Goal: Find specific page/section: Find specific page/section

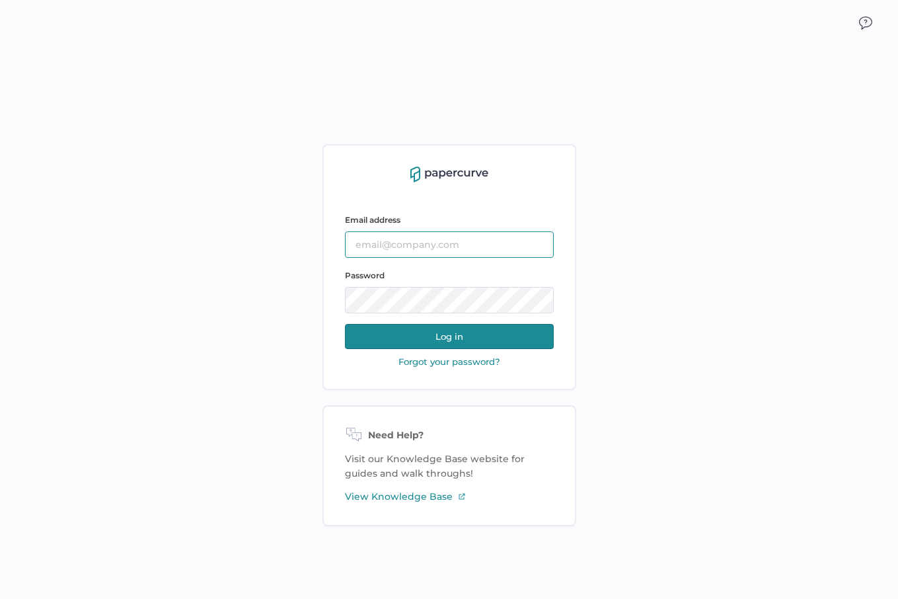
type input "Priya.singh04@fresenius-kabi.com"
click at [389, 327] on button "Log in" at bounding box center [449, 336] width 209 height 25
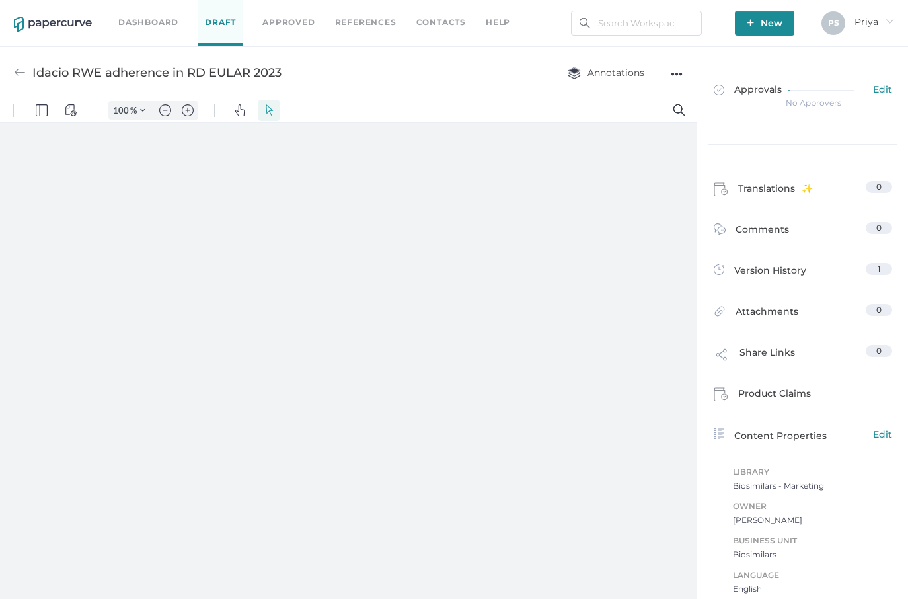
type input "29"
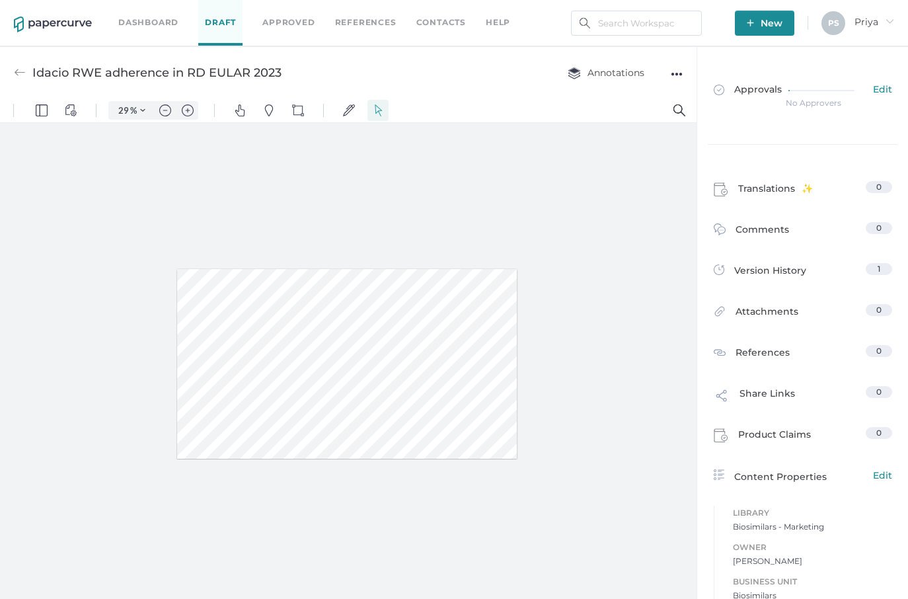
click at [151, 23] on link "Dashboard" at bounding box center [148, 22] width 60 height 15
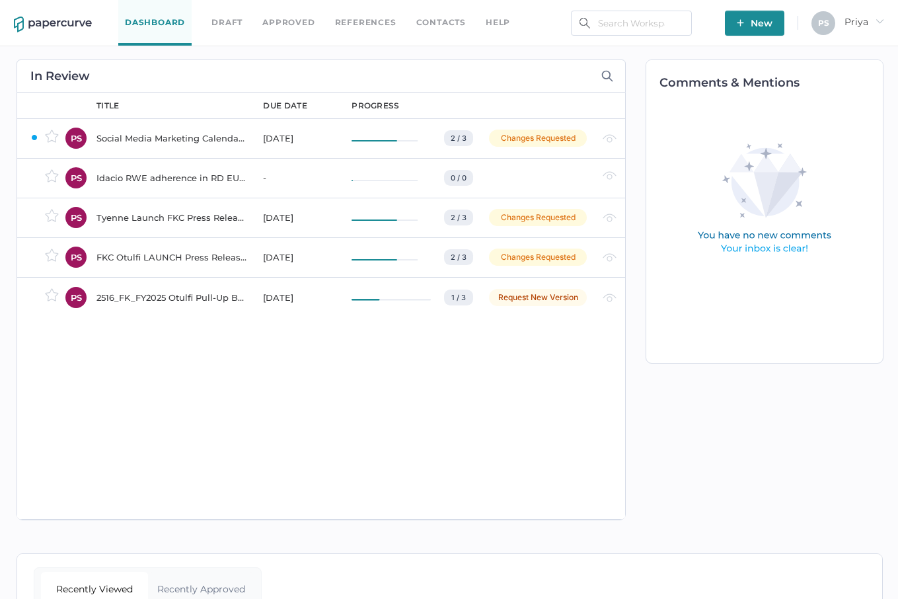
click at [541, 174] on td at bounding box center [533, 178] width 114 height 40
click at [274, 15] on link "Approved" at bounding box center [288, 22] width 52 height 15
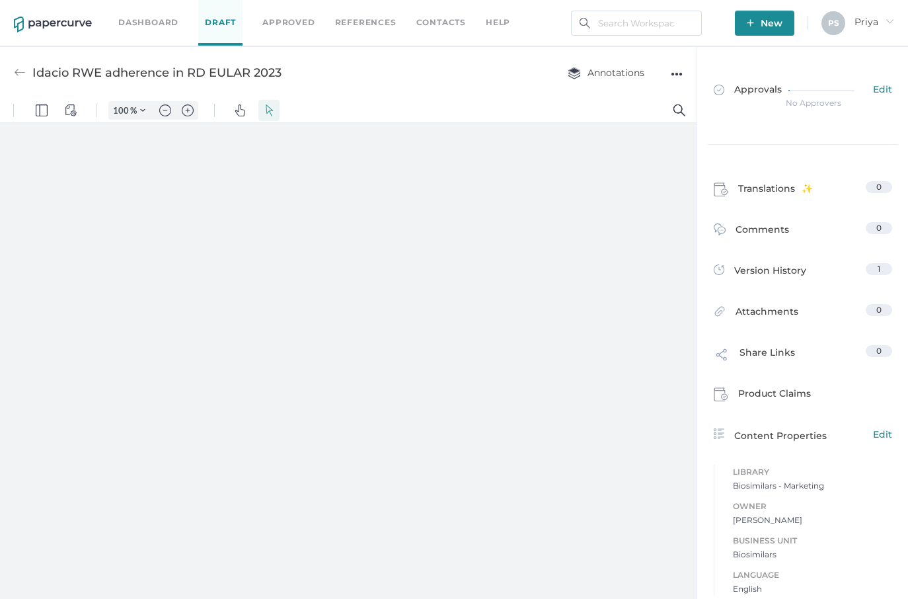
click at [677, 67] on div "●●●" at bounding box center [677, 74] width 12 height 19
type input "29"
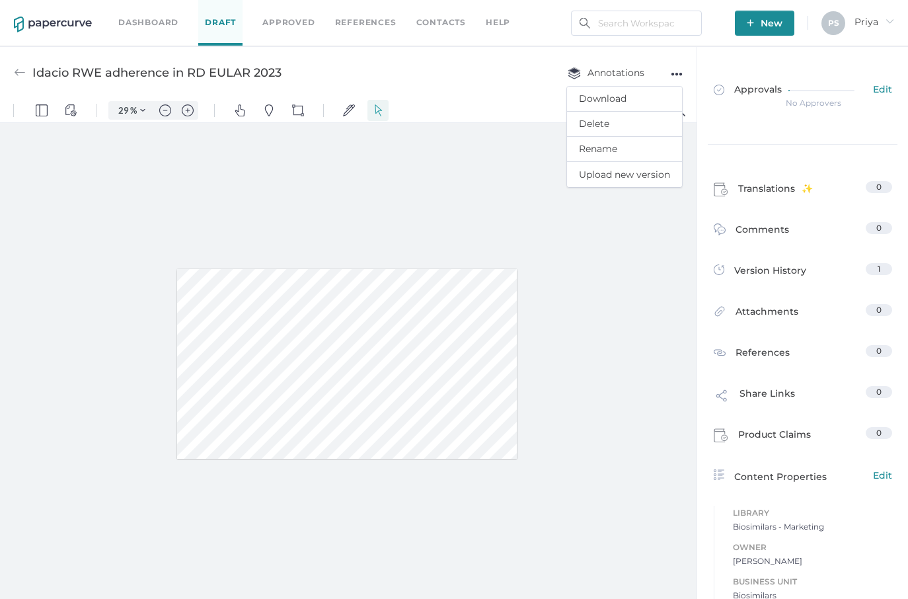
click at [368, 60] on div "Idacio RWE adherence in RD EULAR 2023 Annotations ●●● Download Delete Rename Up…" at bounding box center [348, 72] width 697 height 52
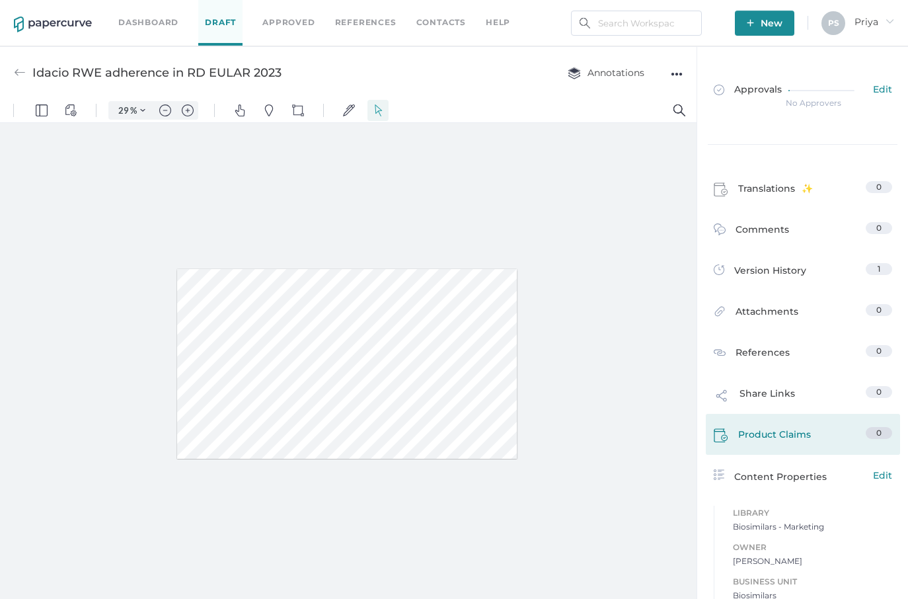
scroll to position [44, 0]
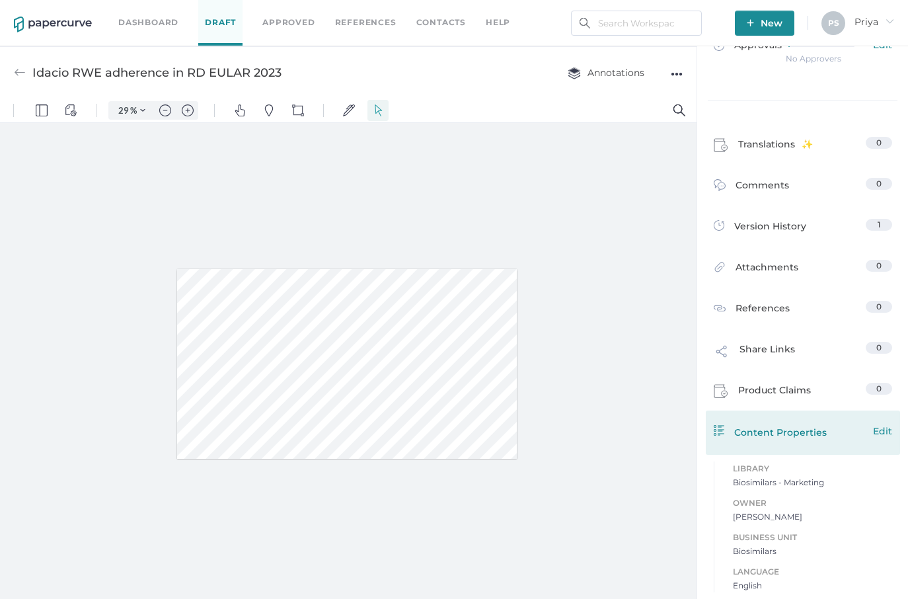
click at [876, 434] on span "Edit" at bounding box center [882, 431] width 19 height 15
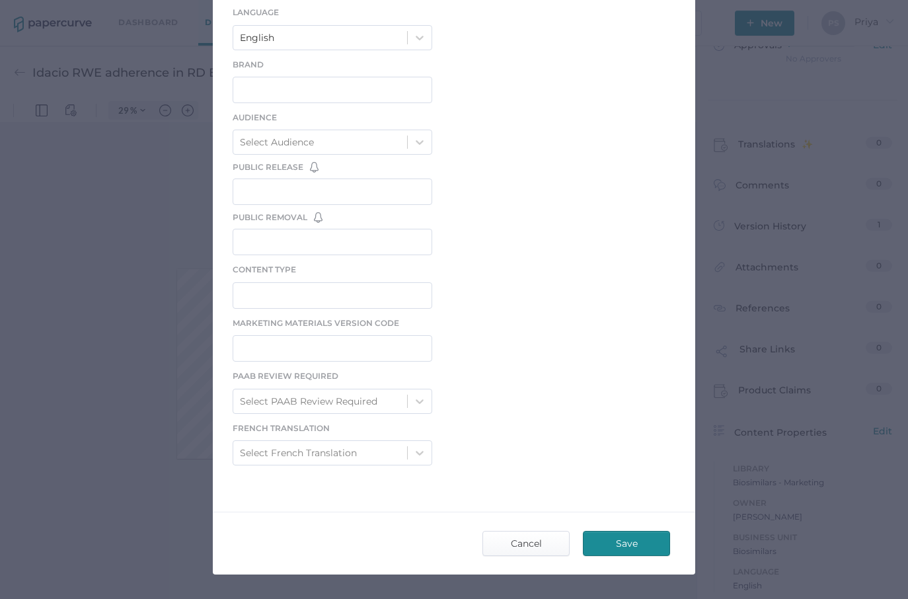
scroll to position [365, 0]
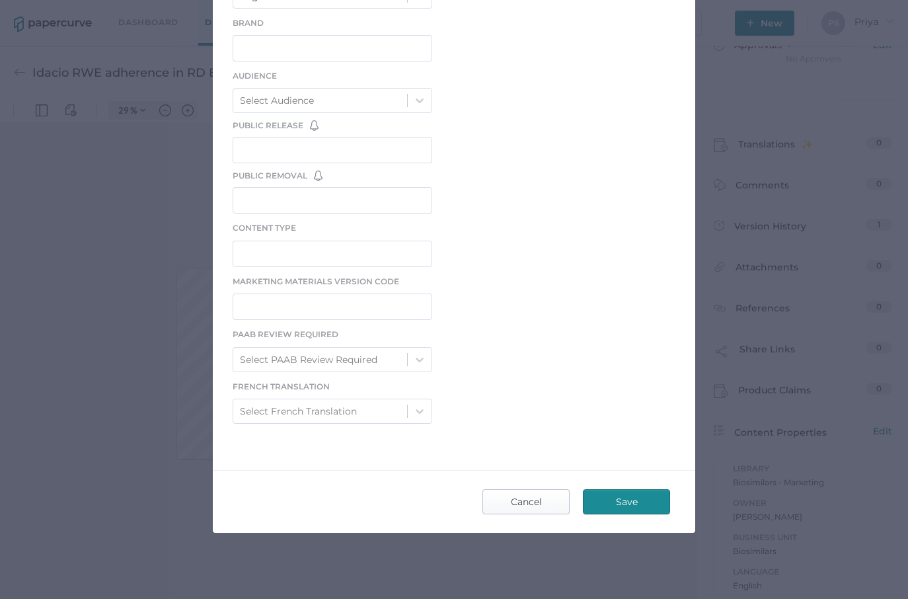
click at [524, 512] on span "Cancel" at bounding box center [526, 502] width 62 height 24
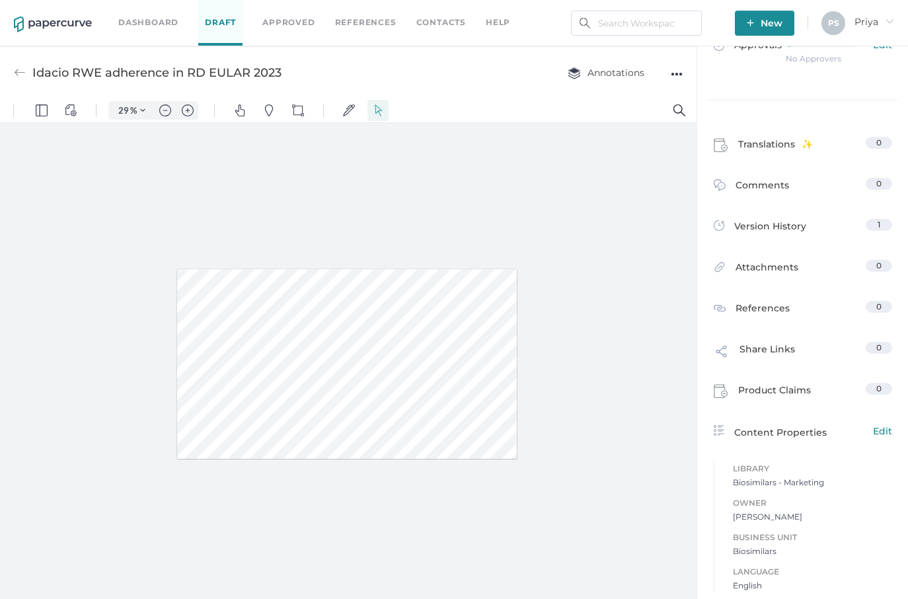
click at [611, 414] on div at bounding box center [348, 364] width 697 height 482
click at [776, 69] on link "Approvals Edit" at bounding box center [803, 51] width 194 height 51
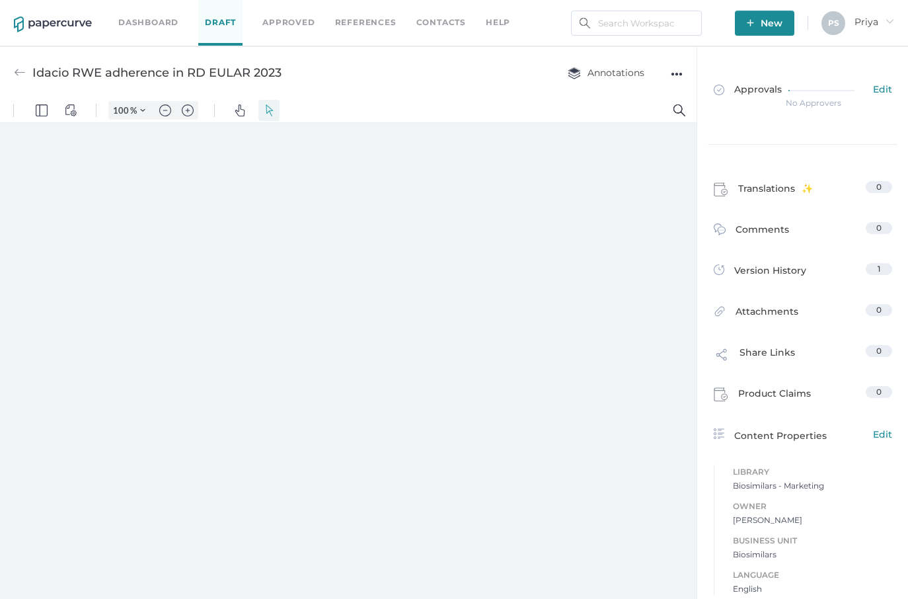
type input "29"
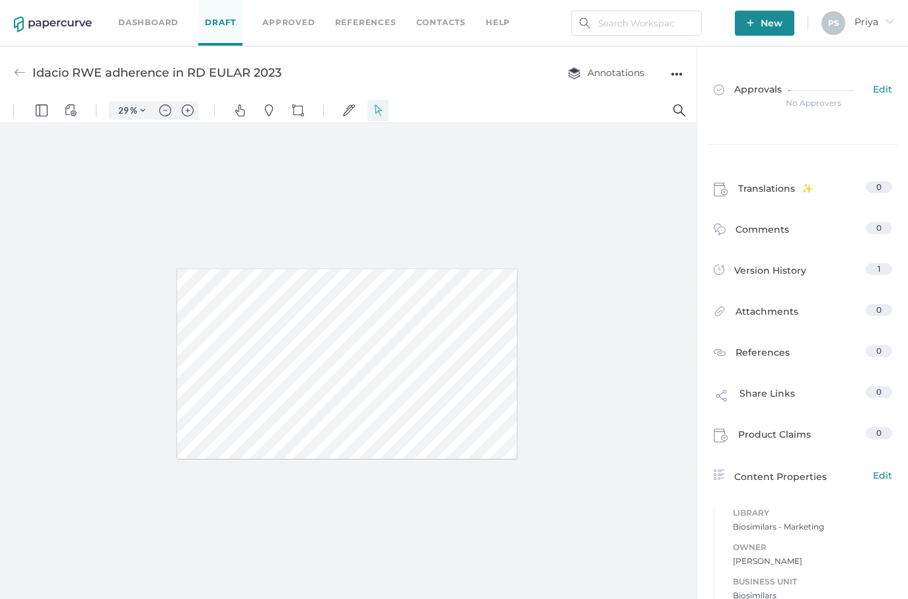
click at [120, 22] on link "Dashboard" at bounding box center [148, 22] width 60 height 15
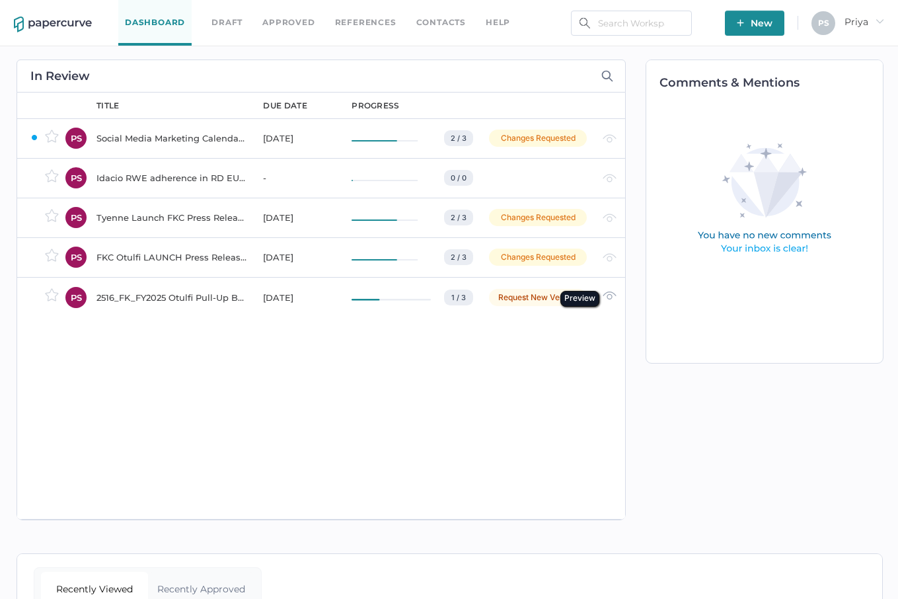
click at [611, 298] on img at bounding box center [610, 295] width 14 height 9
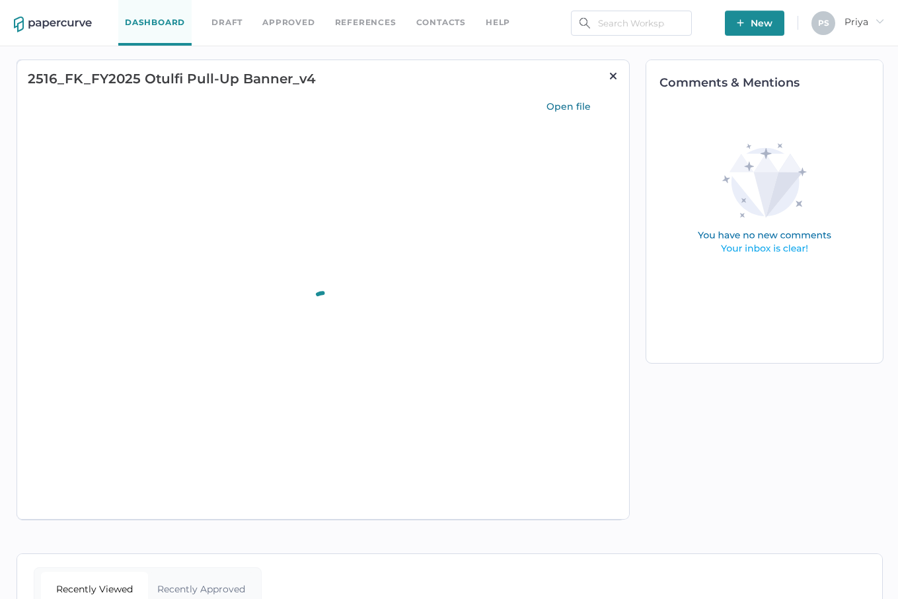
type input "11"
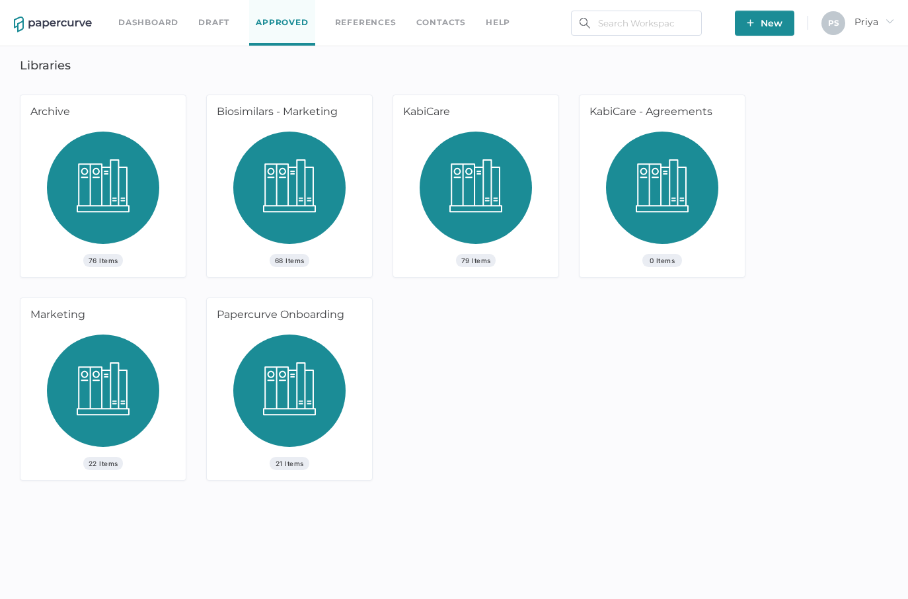
click at [301, 241] on img at bounding box center [289, 193] width 112 height 122
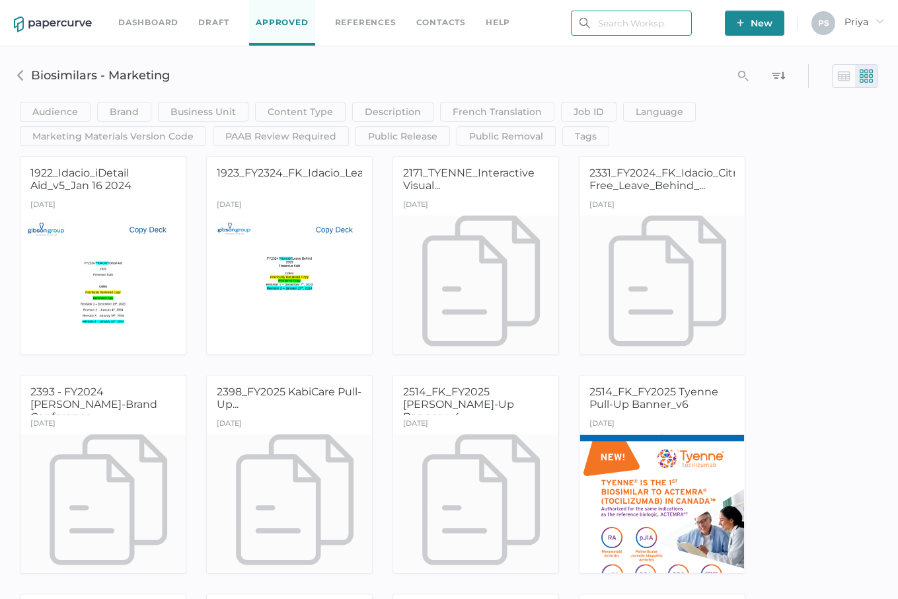
click at [626, 20] on input "text" at bounding box center [631, 23] width 121 height 25
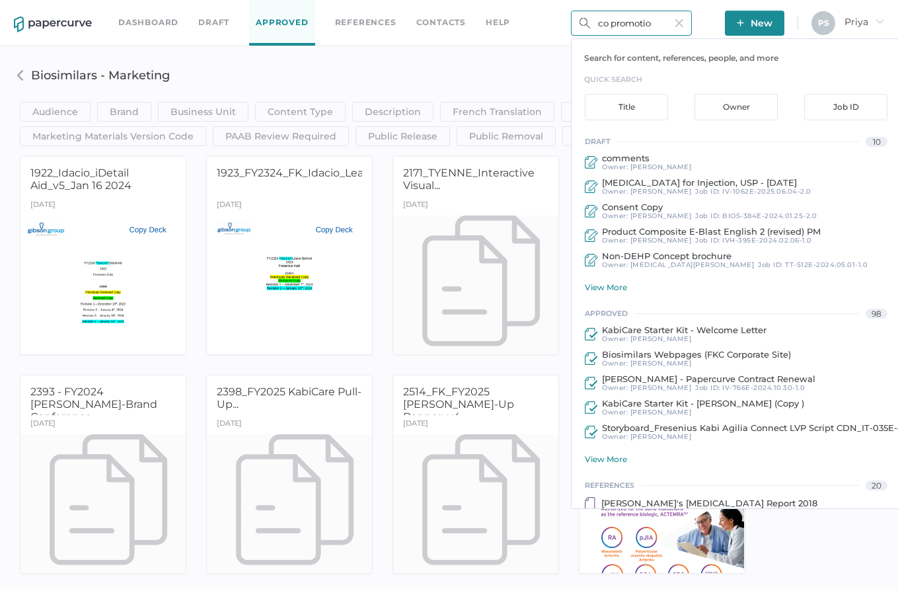
type input "co promotion"
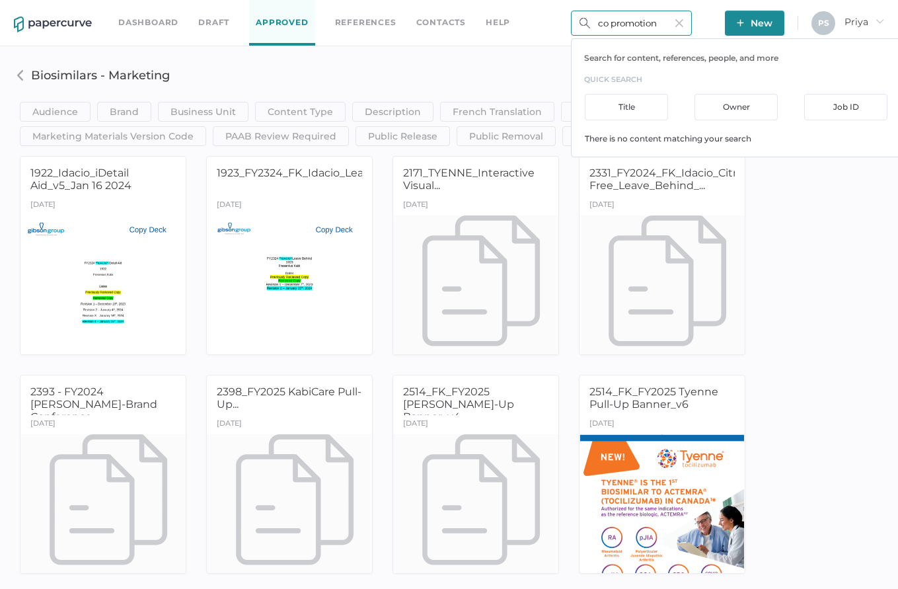
drag, startPoint x: 659, startPoint y: 22, endPoint x: 594, endPoint y: 28, distance: 65.8
click at [594, 28] on input "co promotion" at bounding box center [631, 23] width 121 height 25
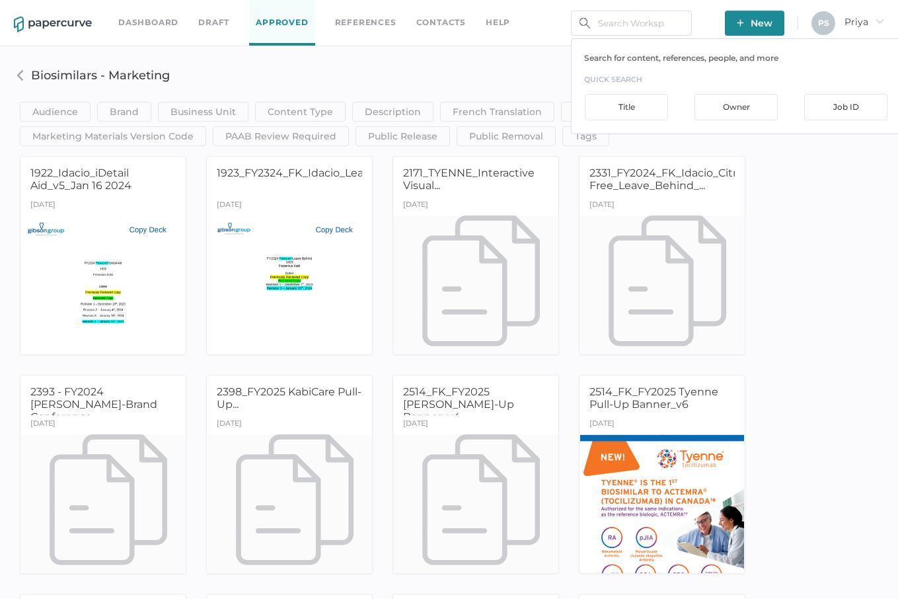
click at [204, 22] on link "Draft" at bounding box center [213, 22] width 31 height 15
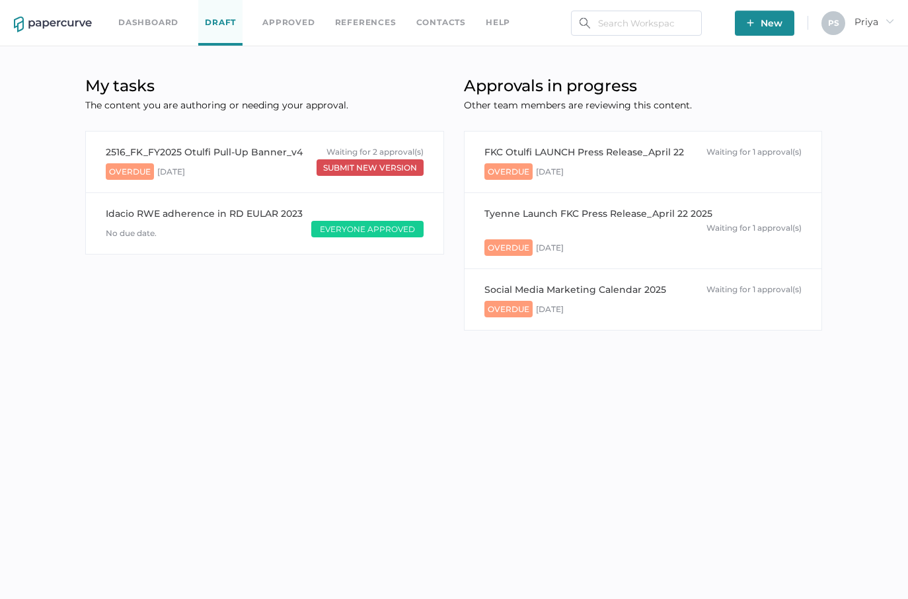
drag, startPoint x: 0, startPoint y: 0, endPoint x: 151, endPoint y: 25, distance: 152.8
click at [151, 25] on link "Dashboard" at bounding box center [148, 22] width 60 height 15
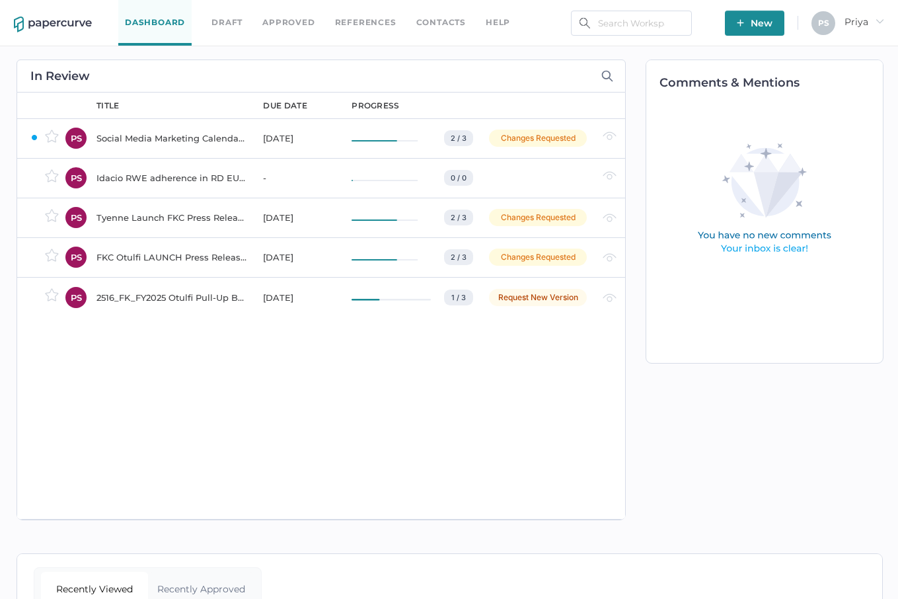
click at [59, 426] on div "owner PS PS PS PS PS" at bounding box center [50, 306] width 66 height 426
click at [357, 403] on div "title due date progress Social Media Marketing Calendar 2025 Aug 20, 2025 2 / 3…" at bounding box center [354, 306] width 542 height 426
click at [225, 24] on link "Draft" at bounding box center [227, 22] width 31 height 15
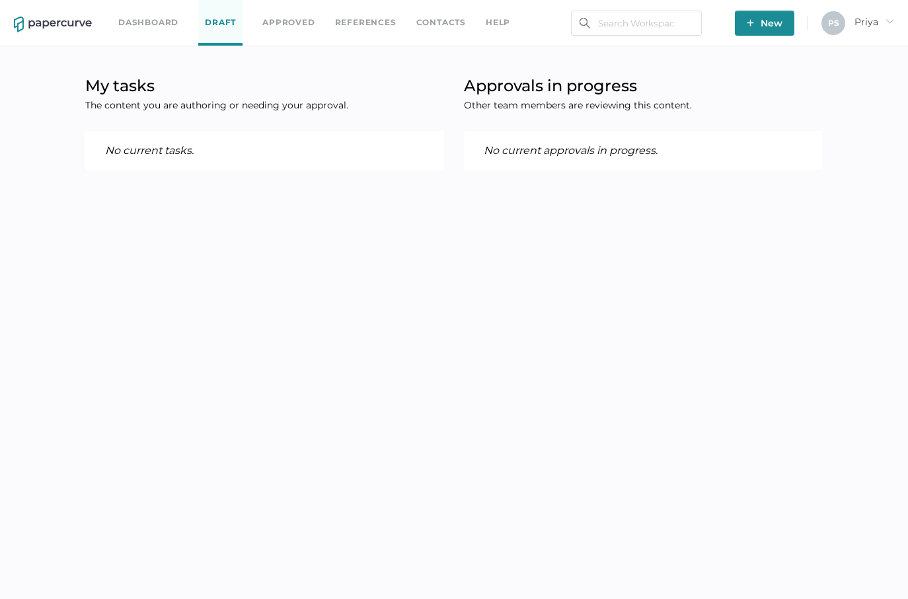
click at [293, 19] on link "Approved" at bounding box center [288, 22] width 52 height 15
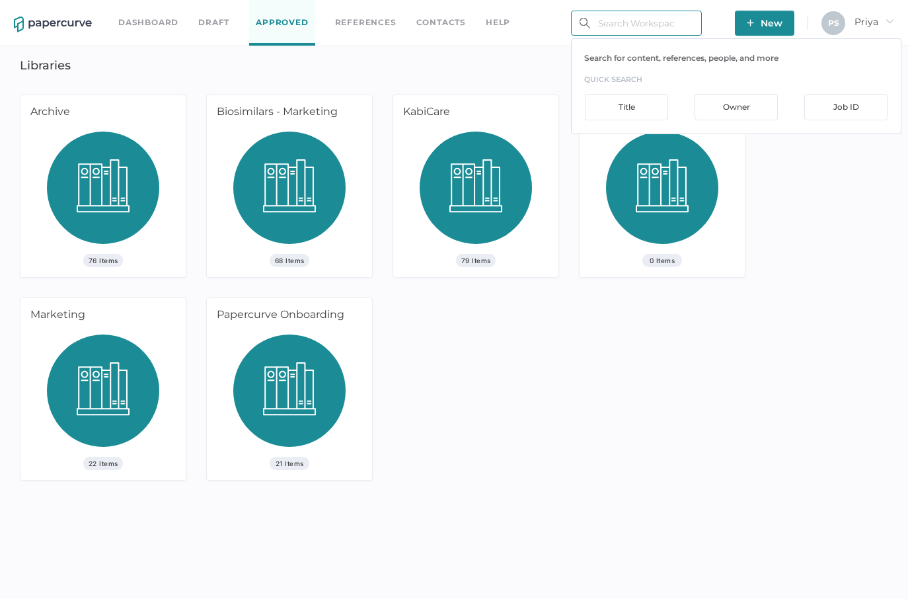
click at [644, 28] on input "text" at bounding box center [636, 23] width 131 height 25
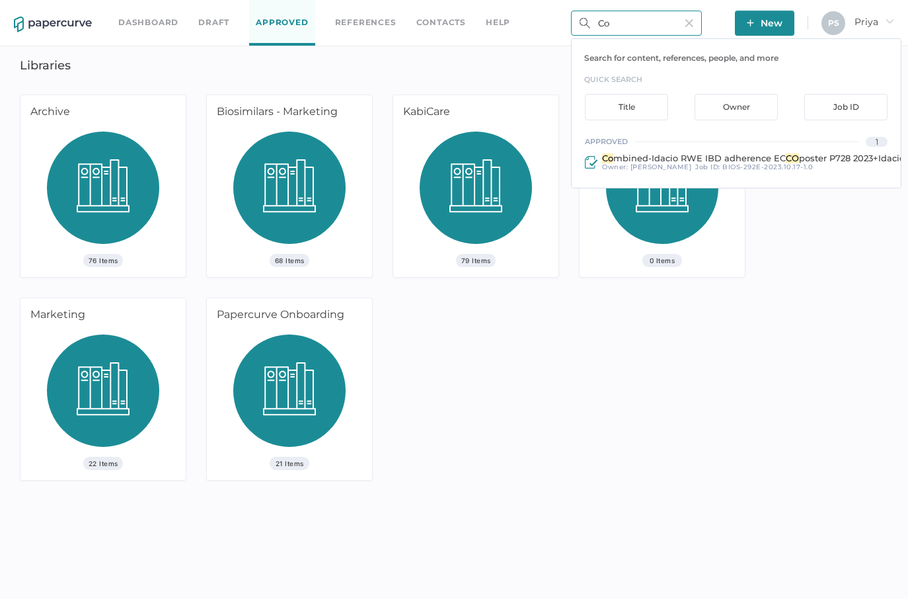
type input "C"
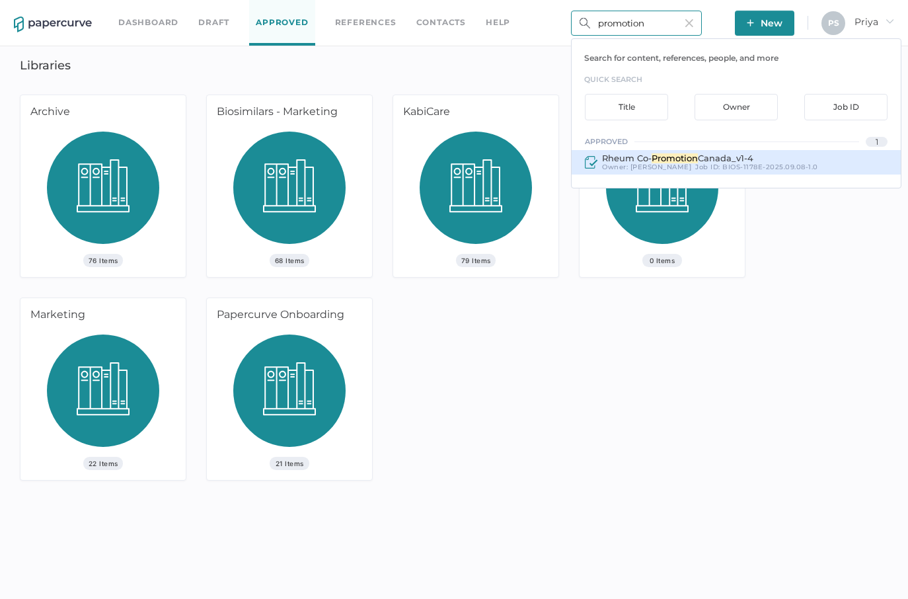
type input "promotion"
click at [724, 161] on span "Canada_v1-4" at bounding box center [726, 158] width 56 height 11
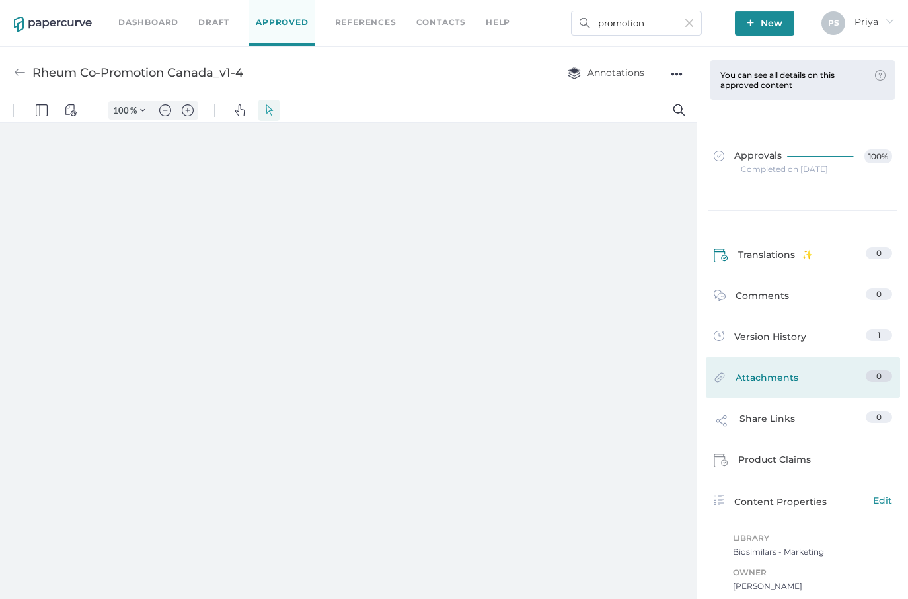
type input "29"
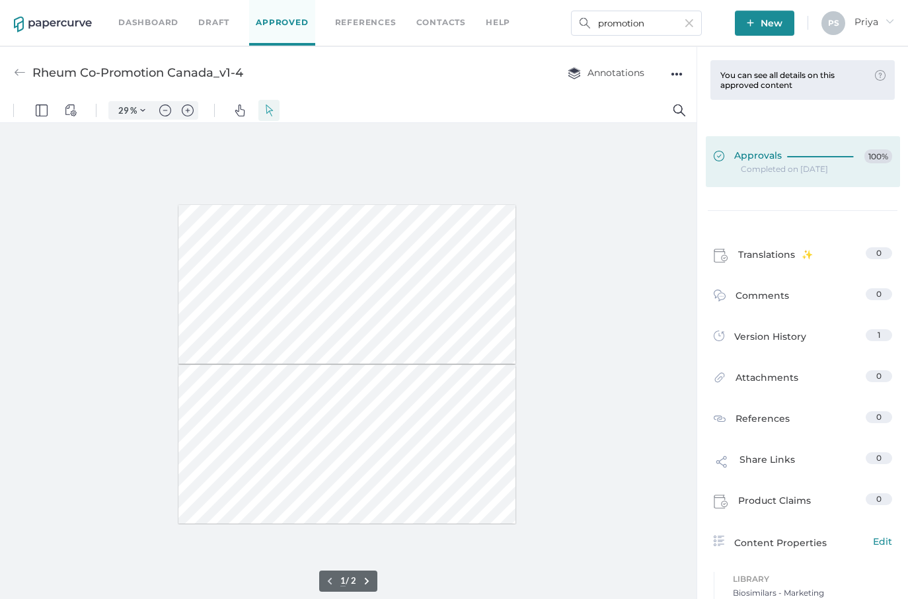
click at [812, 174] on link "Approvals 100%" at bounding box center [803, 161] width 194 height 51
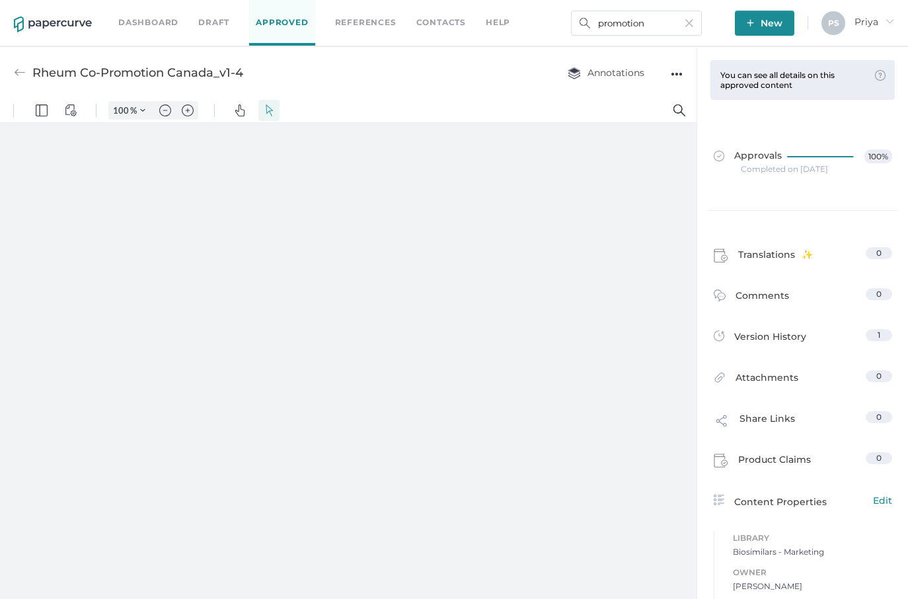
type input "29"
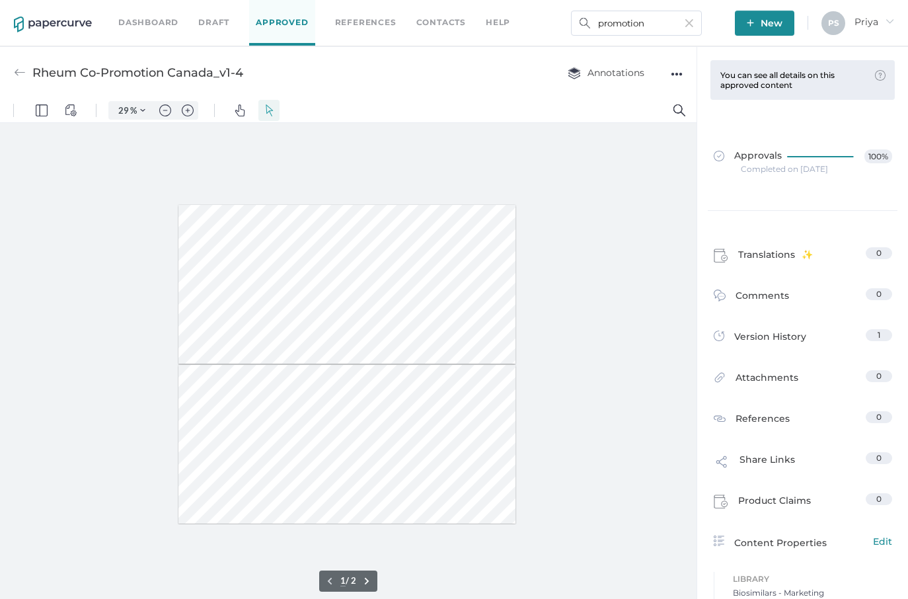
scroll to position [6, 0]
